Goal: Task Accomplishment & Management: Complete application form

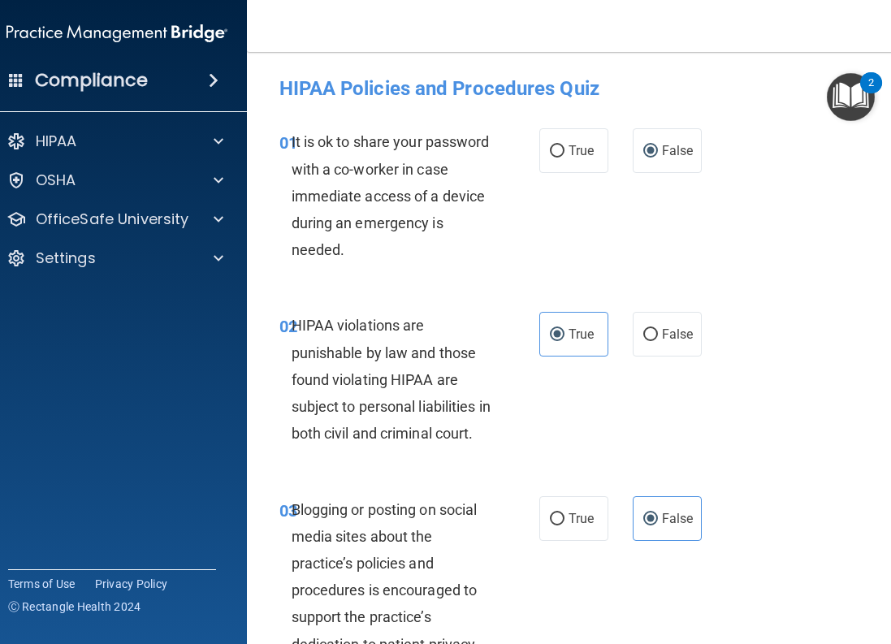
scroll to position [3329, 0]
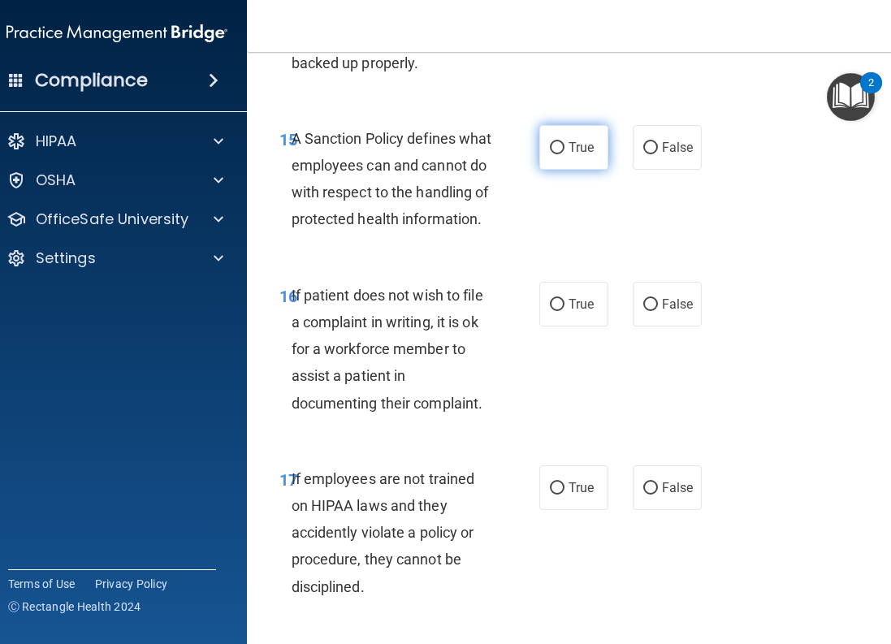
click at [568, 155] on span "True" at bounding box center [580, 147] width 25 height 15
click at [563, 154] on input "True" at bounding box center [557, 148] width 15 height 12
radio input "true"
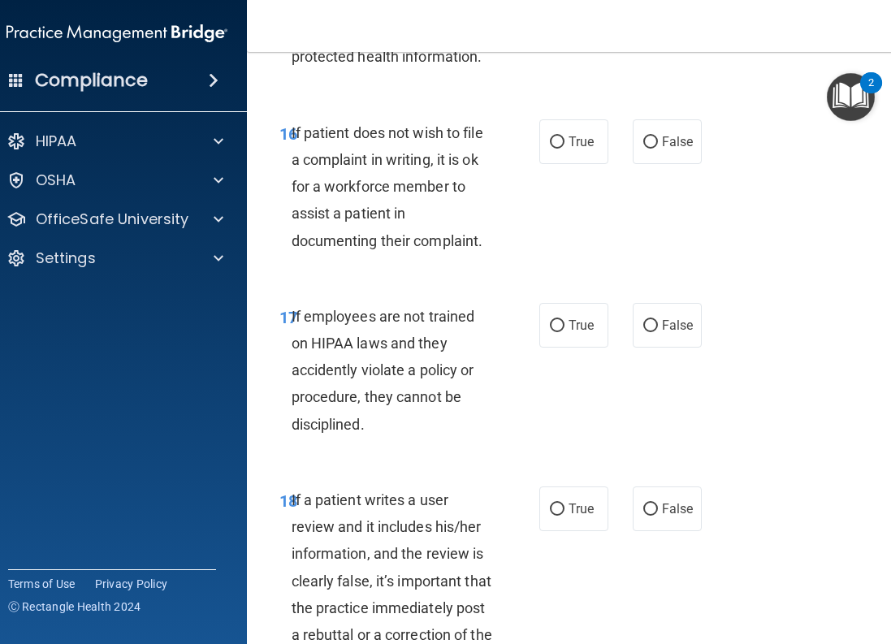
scroll to position [3573, 0]
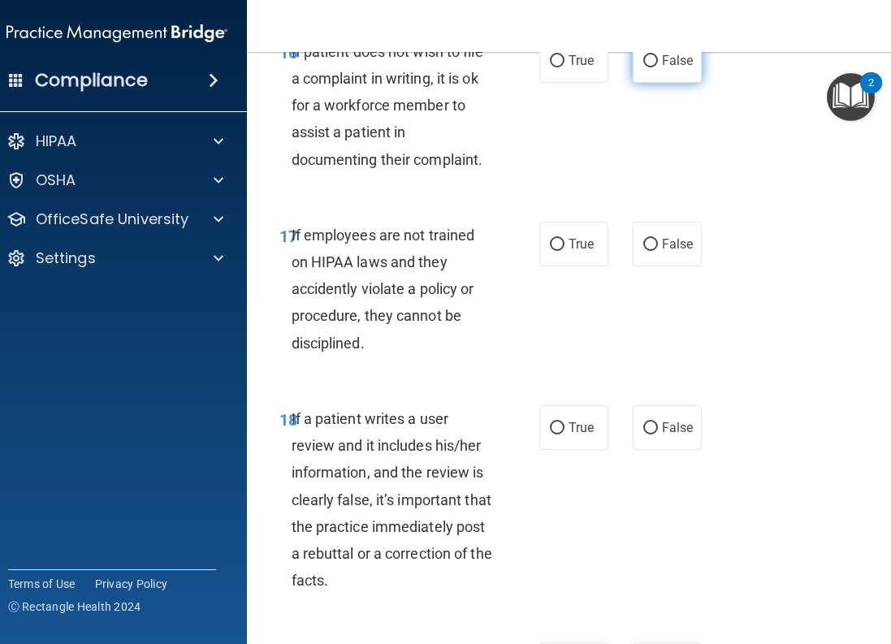
click at [662, 68] on span "False" at bounding box center [678, 60] width 32 height 15
click at [658, 67] on input "False" at bounding box center [650, 61] width 15 height 12
radio input "true"
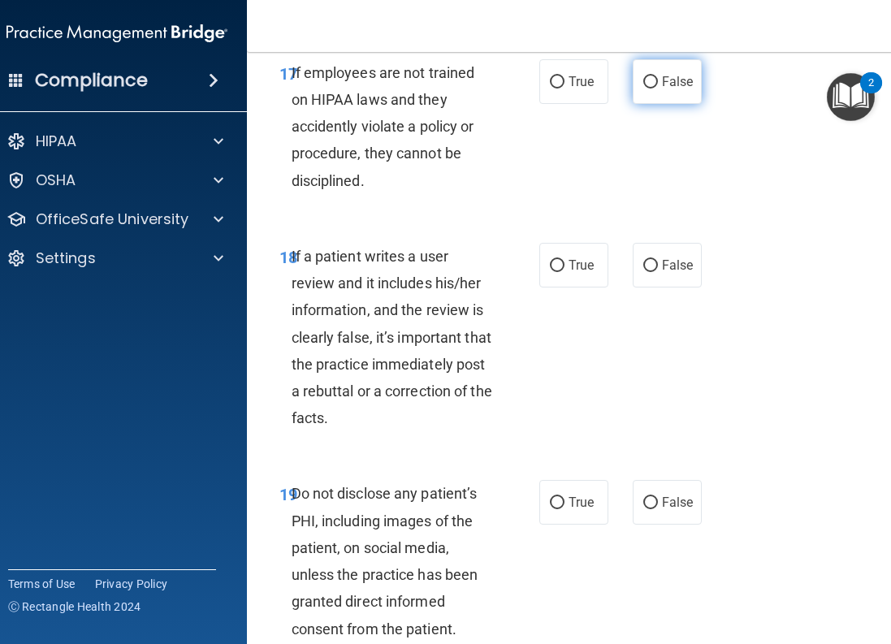
click at [635, 104] on label "False" at bounding box center [667, 81] width 69 height 45
click at [643, 89] on input "False" at bounding box center [650, 82] width 15 height 12
radio input "true"
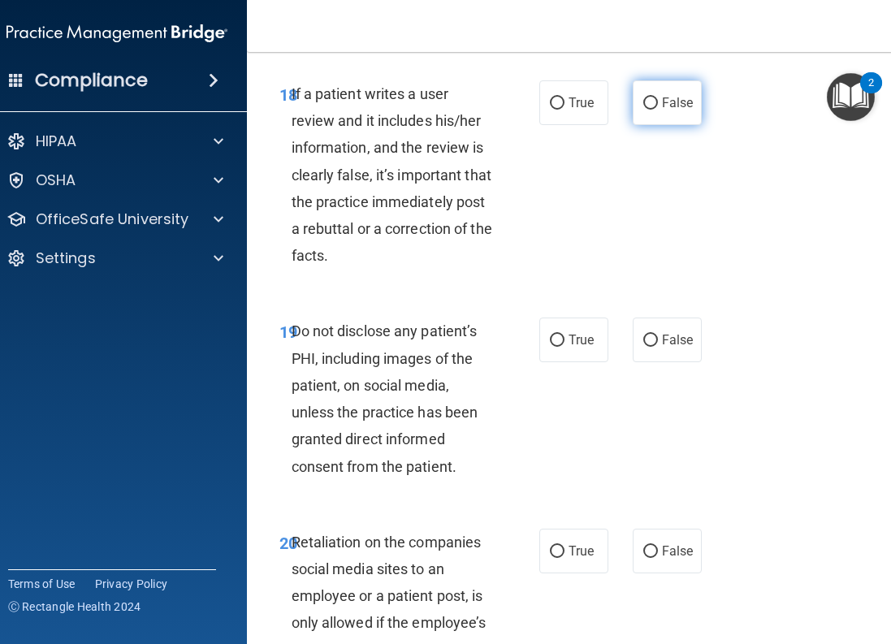
click at [646, 110] on input "False" at bounding box center [650, 103] width 15 height 12
radio input "true"
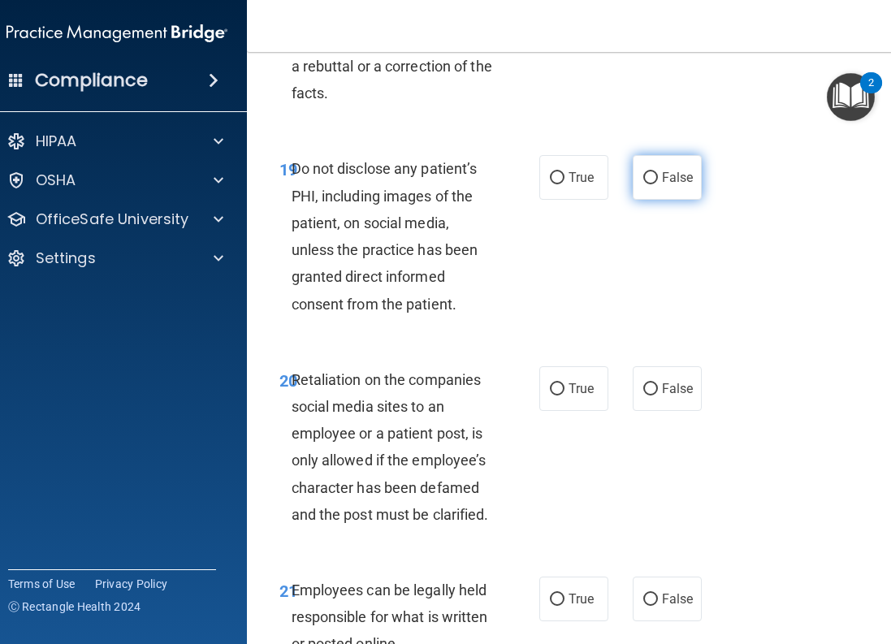
click at [633, 200] on label "False" at bounding box center [667, 177] width 69 height 45
click at [643, 184] on input "False" at bounding box center [650, 178] width 15 height 12
radio input "true"
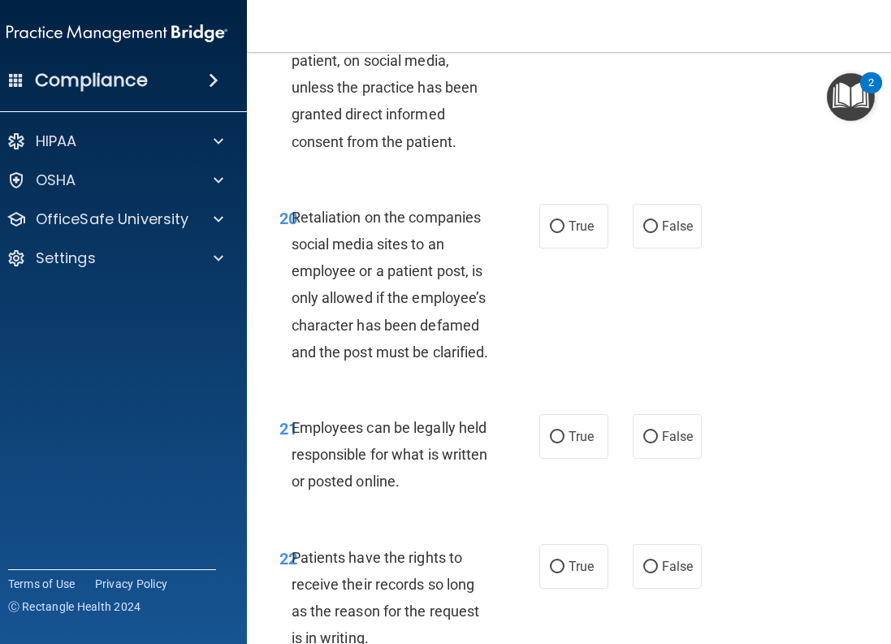
scroll to position [4304, 0]
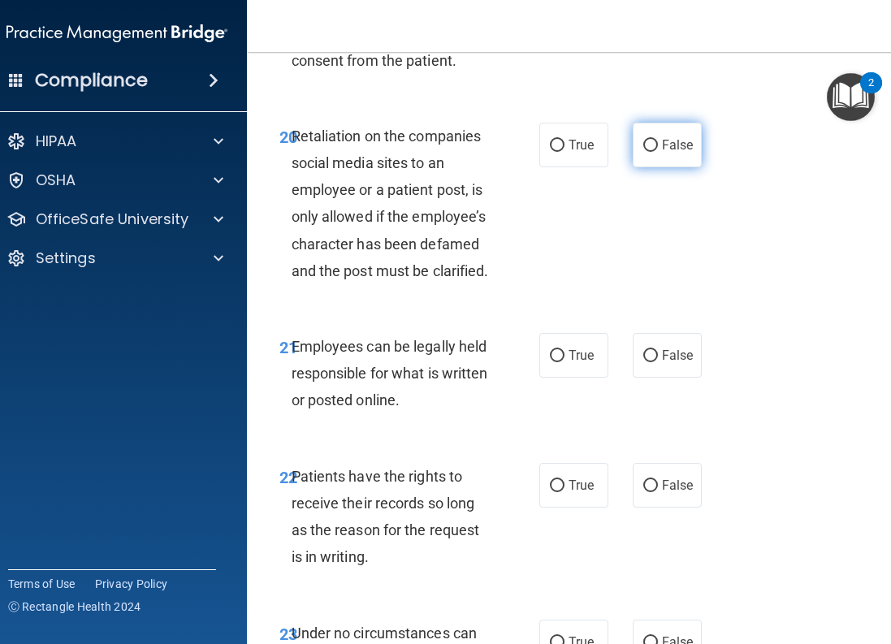
click at [643, 152] on input "False" at bounding box center [650, 146] width 15 height 12
radio input "true"
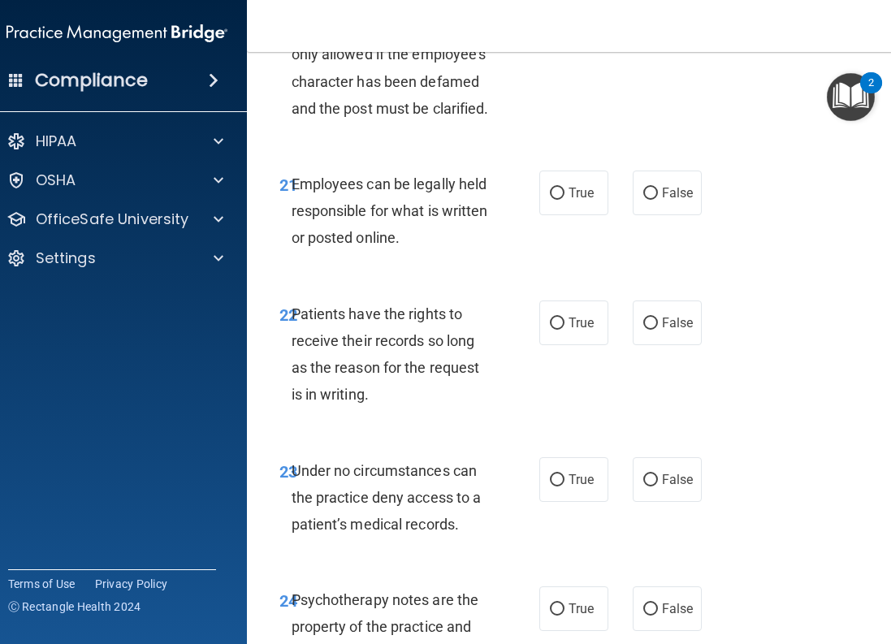
drag, startPoint x: 540, startPoint y: 250, endPoint x: 513, endPoint y: 268, distance: 32.2
click at [541, 215] on label "True" at bounding box center [573, 193] width 69 height 45
click at [550, 200] on input "True" at bounding box center [557, 194] width 15 height 12
radio input "true"
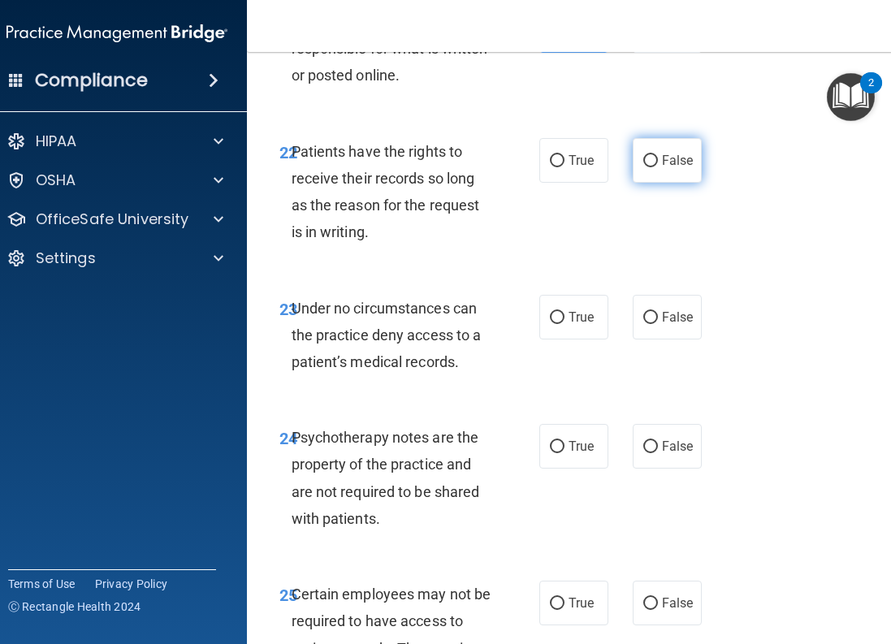
click at [643, 167] on input "False" at bounding box center [650, 161] width 15 height 12
radio input "true"
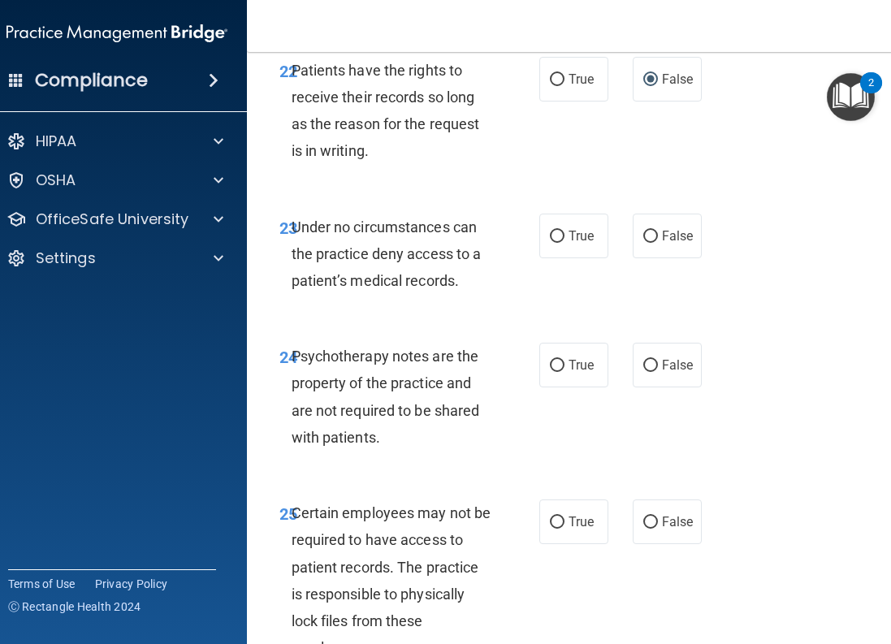
scroll to position [4791, 0]
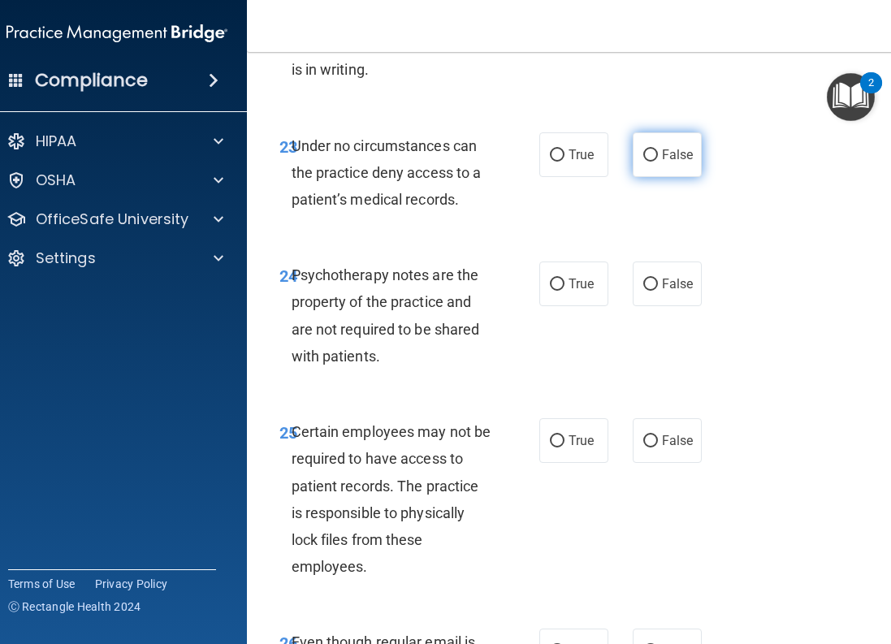
click at [643, 162] on input "False" at bounding box center [650, 155] width 15 height 12
radio input "true"
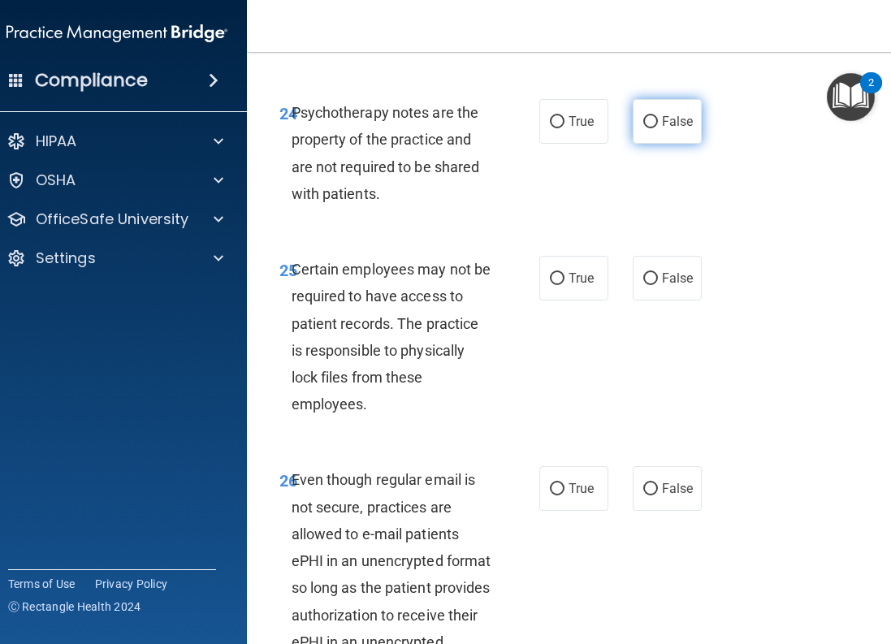
click at [650, 144] on label "False" at bounding box center [667, 121] width 69 height 45
click at [650, 128] on input "False" at bounding box center [650, 122] width 15 height 12
radio input "true"
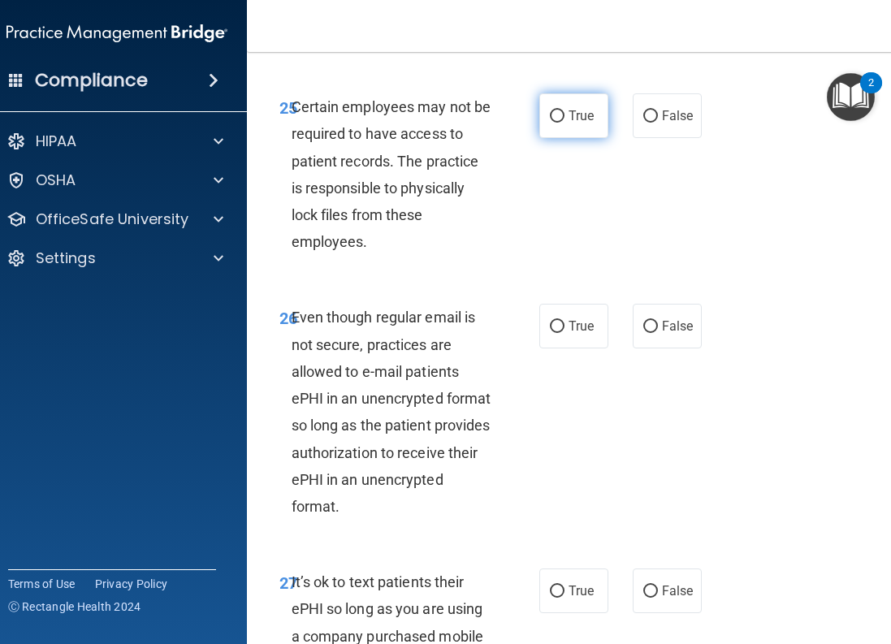
click at [551, 123] on input "True" at bounding box center [557, 116] width 15 height 12
radio input "true"
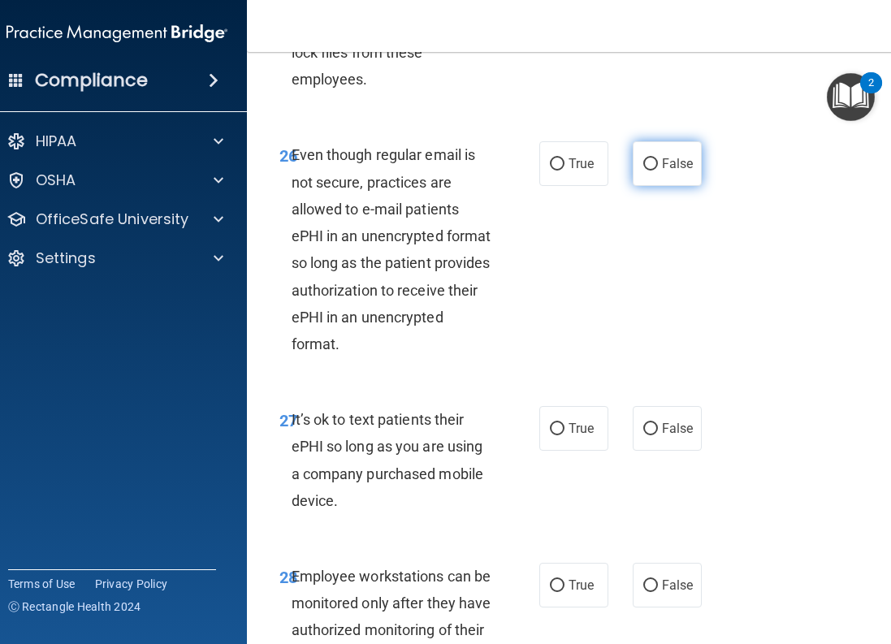
click at [643, 171] on input "False" at bounding box center [650, 164] width 15 height 12
radio input "true"
click at [554, 171] on input "True" at bounding box center [557, 164] width 15 height 12
radio input "true"
click at [646, 171] on input "False" at bounding box center [650, 164] width 15 height 12
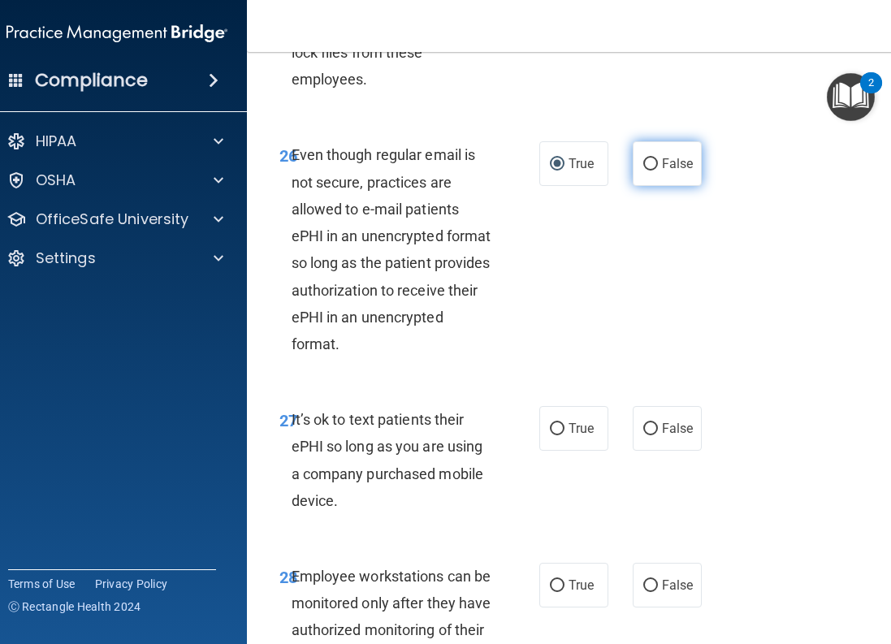
radio input "true"
radio input "false"
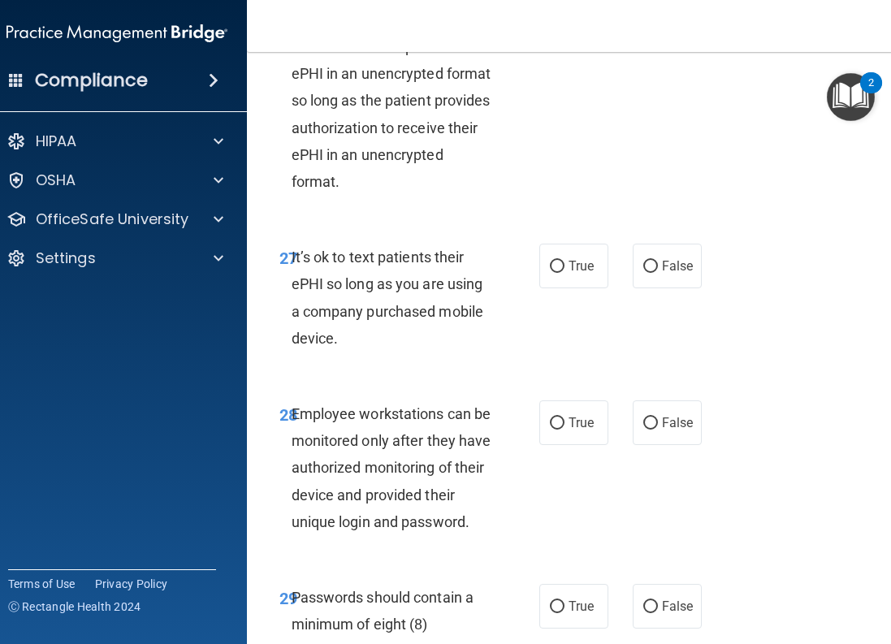
scroll to position [5522, 0]
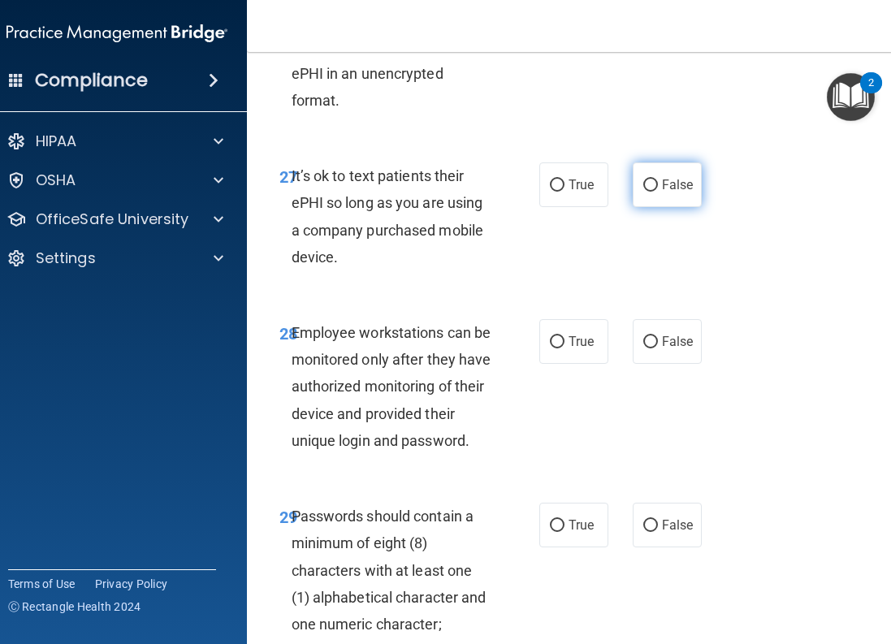
drag, startPoint x: 650, startPoint y: 228, endPoint x: 638, endPoint y: 231, distance: 12.4
click at [650, 207] on label "False" at bounding box center [667, 184] width 69 height 45
click at [650, 192] on input "False" at bounding box center [650, 185] width 15 height 12
radio input "true"
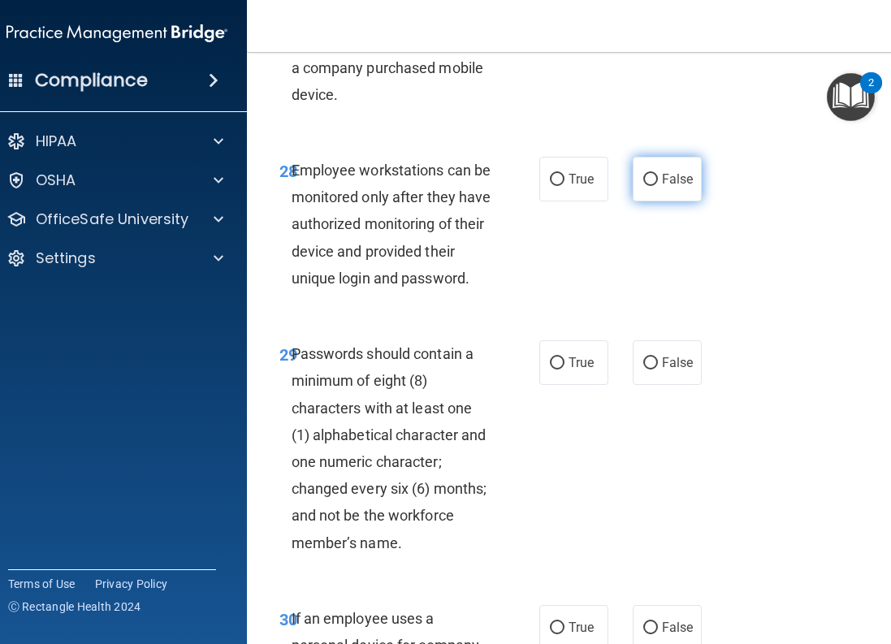
click at [643, 186] on input "False" at bounding box center [650, 180] width 15 height 12
radio input "true"
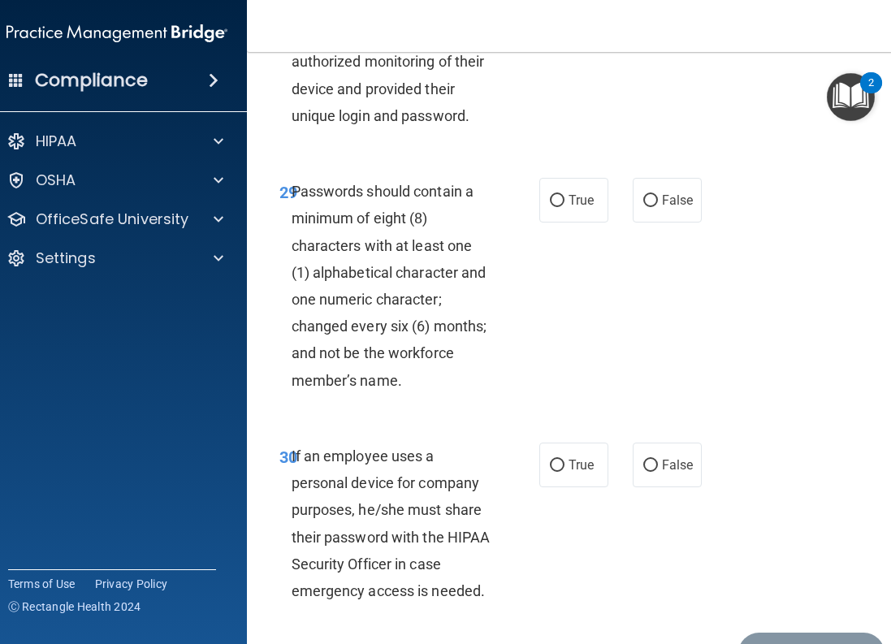
scroll to position [5928, 0]
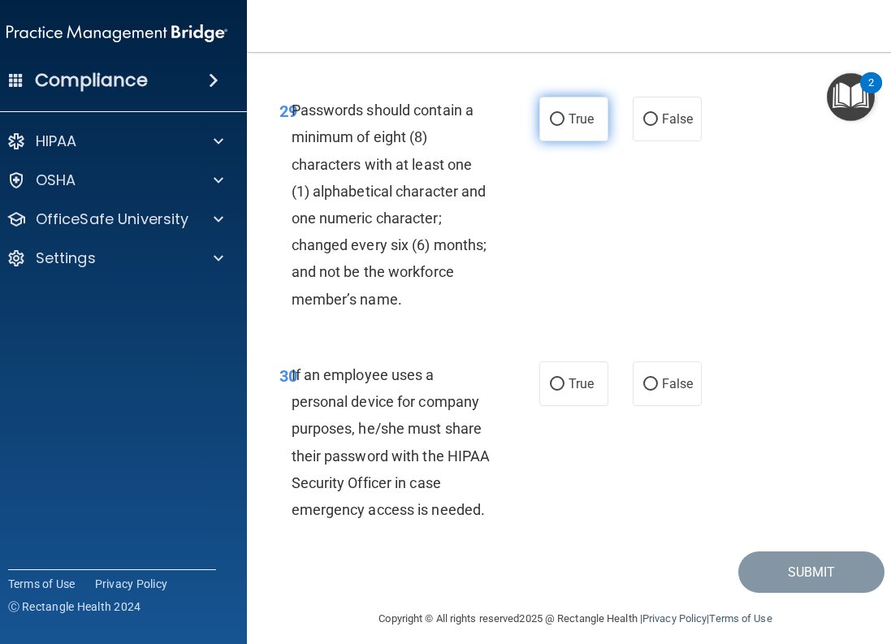
click at [550, 141] on label "True" at bounding box center [573, 119] width 69 height 45
click at [550, 126] on input "True" at bounding box center [557, 120] width 15 height 12
radio input "true"
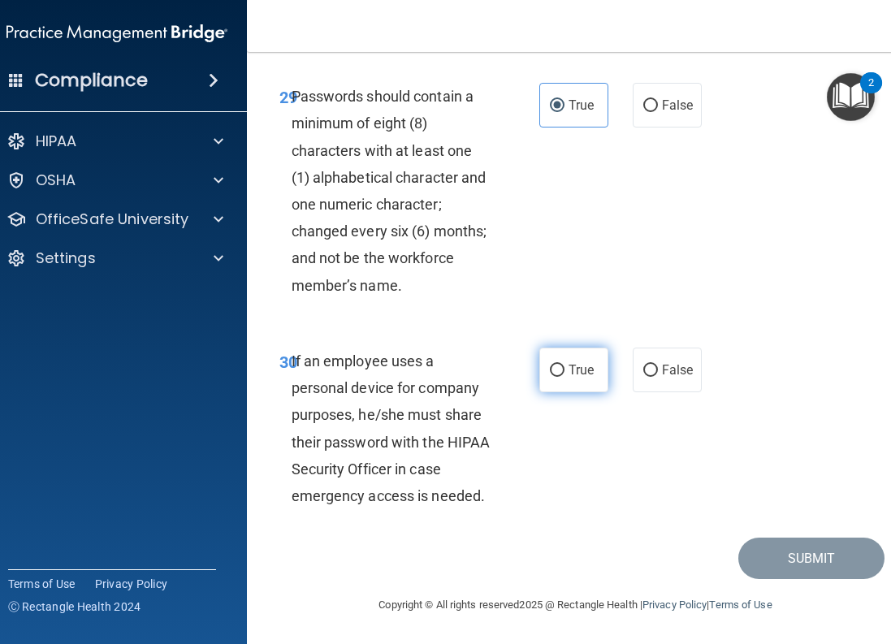
click at [558, 369] on label "True" at bounding box center [573, 370] width 69 height 45
click at [558, 369] on input "True" at bounding box center [557, 371] width 15 height 12
radio input "true"
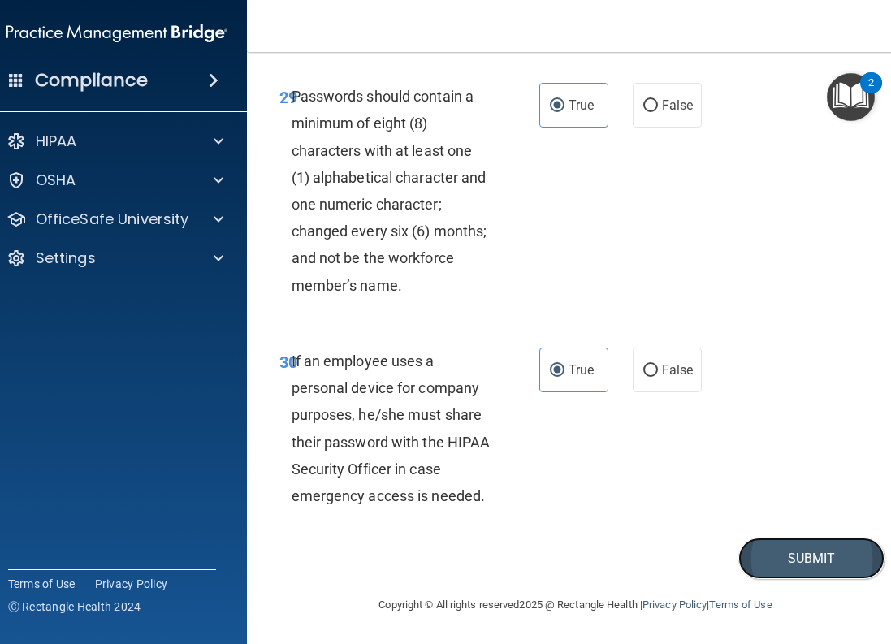
click at [770, 545] on button "Submit" at bounding box center [811, 558] width 146 height 41
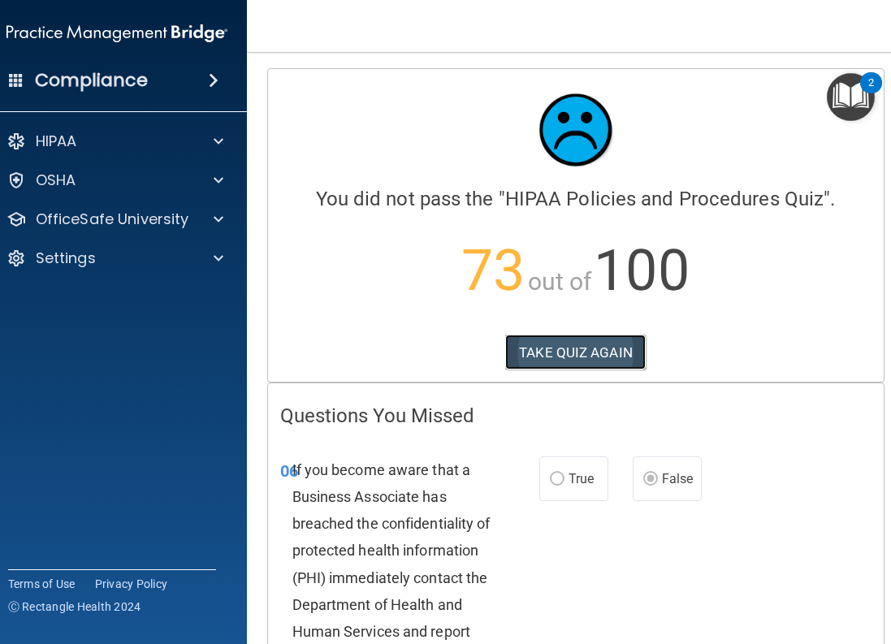
click at [586, 343] on button "TAKE QUIZ AGAIN" at bounding box center [575, 353] width 140 height 36
click at [599, 356] on button "TAKE QUIZ AGAIN" at bounding box center [575, 353] width 140 height 36
